Goal: Contribute content

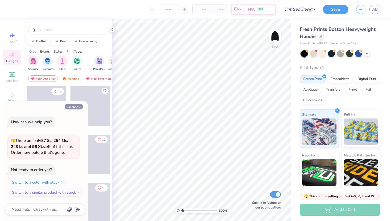
click at [74, 106] on button "Collapse" at bounding box center [74, 107] width 18 height 6
type textarea "x"
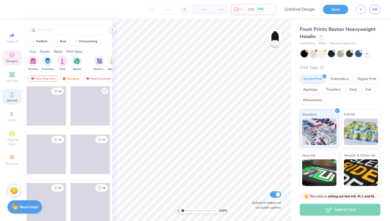
click at [6, 95] on div "Upload" at bounding box center [12, 97] width 19 height 16
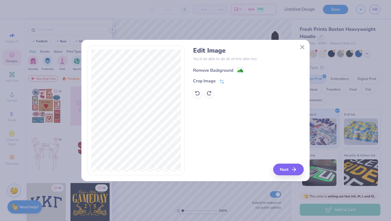
click at [224, 69] on div "Remove Background" at bounding box center [213, 70] width 40 height 6
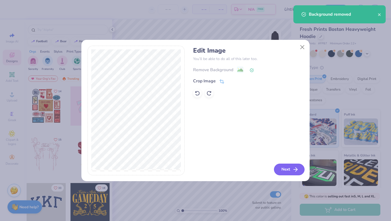
click at [296, 168] on polyline "button" at bounding box center [297, 170] width 2 height 4
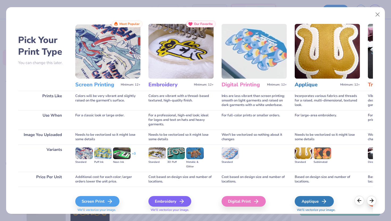
click at [135, 153] on div "+ 3" at bounding box center [134, 156] width 4 height 9
click at [91, 203] on div "Screen Print" at bounding box center [98, 201] width 44 height 11
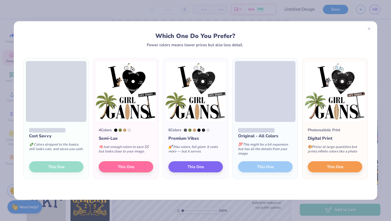
click at [64, 167] on div "Cost Savvy 💸 Colors stripped to the basics, still looks cute, and saves you cas…" at bounding box center [56, 150] width 65 height 57
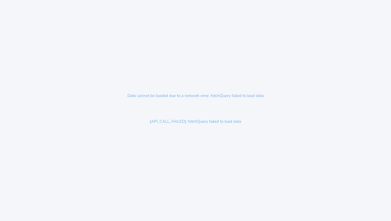
click at [172, 93] on p "Data cannot be loaded due to a network error, fetchQuery failed to load data" at bounding box center [195, 96] width 147 height 17
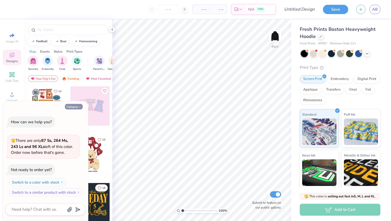
click at [72, 108] on button "Collapse" at bounding box center [74, 107] width 18 height 6
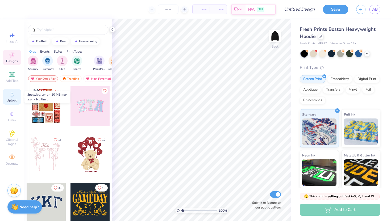
click at [6, 96] on div "Upload" at bounding box center [12, 97] width 19 height 16
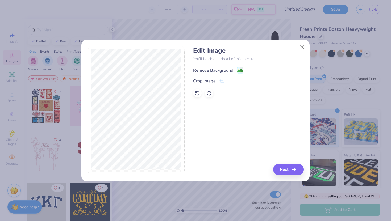
click at [206, 72] on div "Remove Background" at bounding box center [213, 70] width 40 height 6
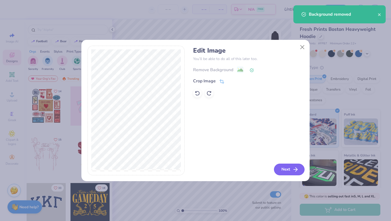
click at [290, 170] on button "Next" at bounding box center [289, 170] width 31 height 12
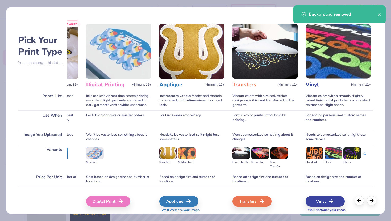
scroll to position [0, 136]
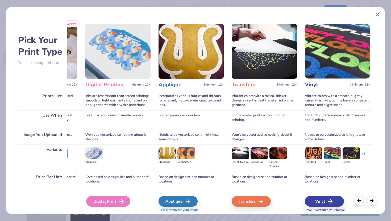
click at [114, 202] on div "Digital Print" at bounding box center [108, 201] width 44 height 11
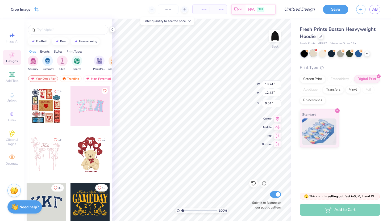
click at [315, 54] on div at bounding box center [313, 53] width 7 height 7
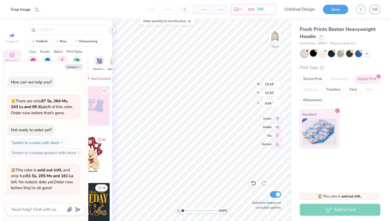
scroll to position [35, 0]
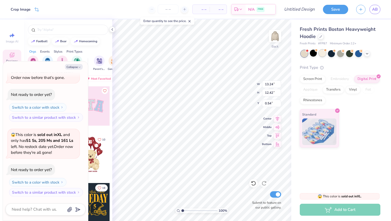
click at [323, 55] on div at bounding box center [322, 53] width 7 height 7
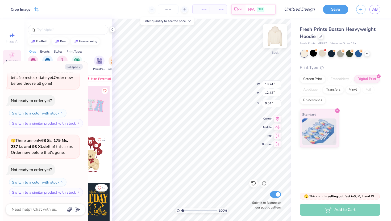
click at [274, 38] on img at bounding box center [275, 36] width 21 height 21
click at [274, 38] on img at bounding box center [275, 36] width 11 height 11
type textarea "x"
type input "0.50"
click at [206, 102] on li "Copy" at bounding box center [217, 101] width 42 height 10
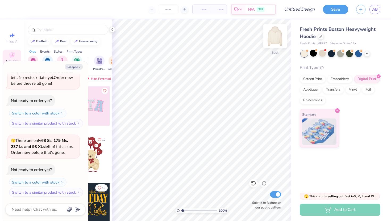
click at [275, 36] on img at bounding box center [275, 36] width 21 height 21
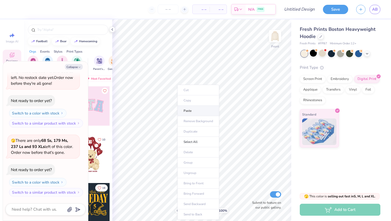
click at [193, 108] on li "Paste" at bounding box center [199, 111] width 42 height 10
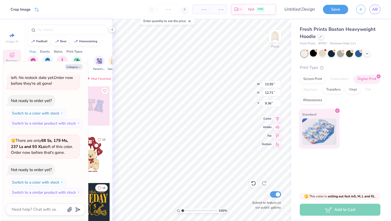
type textarea "x"
type input "6.01"
type textarea "x"
type input "5.82"
click at [75, 68] on button "Collapse" at bounding box center [74, 67] width 18 height 6
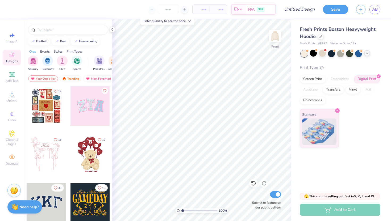
click at [367, 54] on icon at bounding box center [367, 53] width 4 height 4
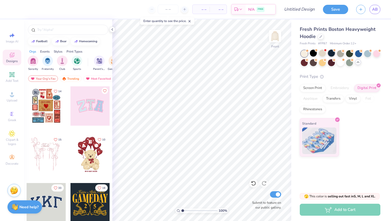
click at [331, 54] on div at bounding box center [331, 53] width 7 height 7
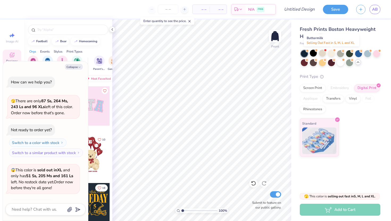
scroll to position [174, 0]
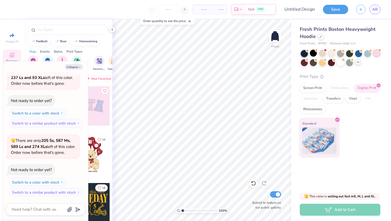
click at [377, 55] on div at bounding box center [376, 53] width 7 height 7
click at [323, 65] on div at bounding box center [322, 62] width 7 height 7
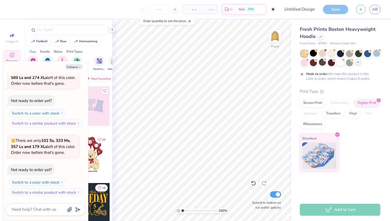
scroll to position [287, 0]
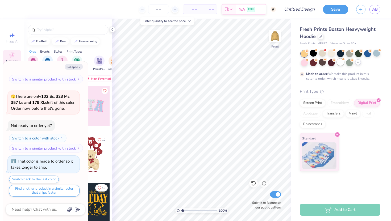
click at [337, 62] on div at bounding box center [340, 62] width 7 height 7
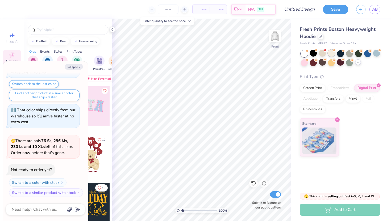
click at [333, 56] on div at bounding box center [331, 53] width 7 height 7
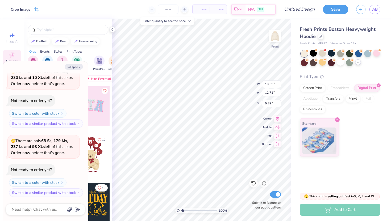
type textarea "x"
type input "5.28"
click at [76, 69] on button "Collapse" at bounding box center [74, 67] width 18 height 6
type textarea "x"
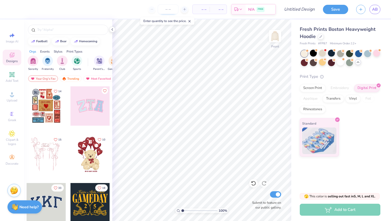
click at [170, 10] on input "number" at bounding box center [168, 10] width 21 height 10
type input "30"
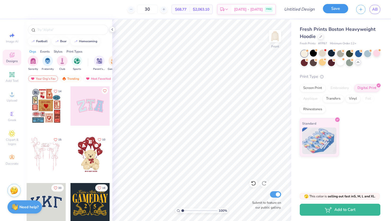
click at [341, 11] on button "Save" at bounding box center [335, 8] width 25 height 9
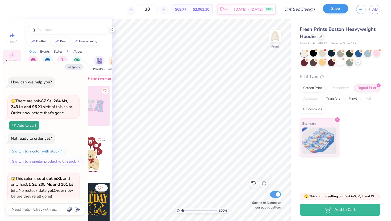
scroll to position [526, 0]
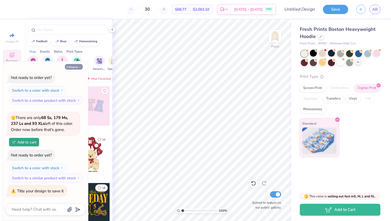
click at [74, 66] on button "Collapse" at bounding box center [74, 67] width 18 height 6
type textarea "x"
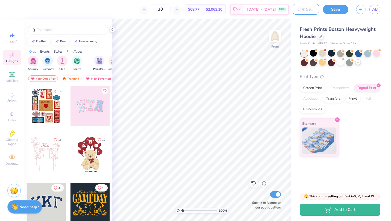
click at [294, 13] on input "Design Title" at bounding box center [306, 9] width 26 height 11
type input "1"
type input "I Heart GG"
click at [332, 3] on div "Save AB" at bounding box center [357, 9] width 68 height 19
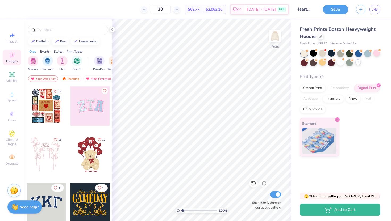
scroll to position [0, 0]
click at [333, 8] on button "Save" at bounding box center [335, 8] width 25 height 9
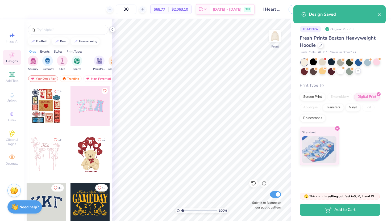
click at [112, 31] on icon at bounding box center [112, 29] width 4 height 4
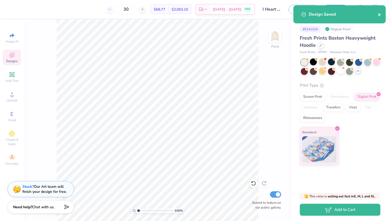
click at [381, 14] on icon "close" at bounding box center [380, 15] width 4 height 4
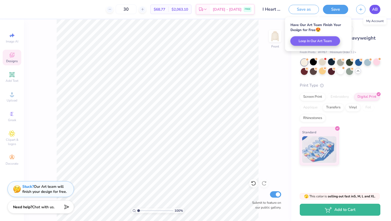
click at [375, 9] on span "AB" at bounding box center [375, 9] width 6 height 6
